Goal: Use online tool/utility: Utilize a website feature to perform a specific function

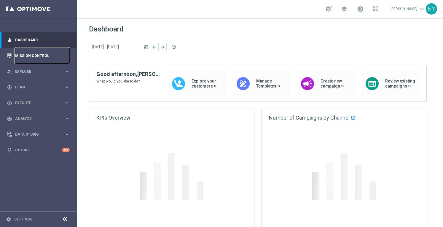
click at [24, 54] on link "Mission Control" at bounding box center [42, 56] width 54 height 16
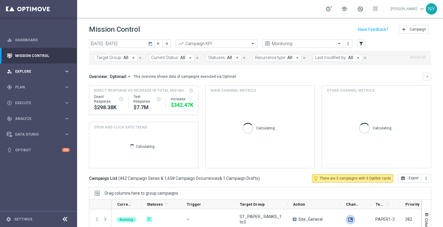
click at [23, 70] on span "Explore" at bounding box center [39, 72] width 49 height 4
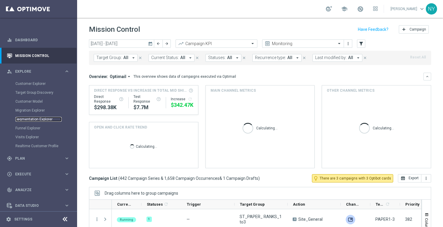
click at [31, 118] on link "Segmentation Explorer" at bounding box center [38, 119] width 46 height 5
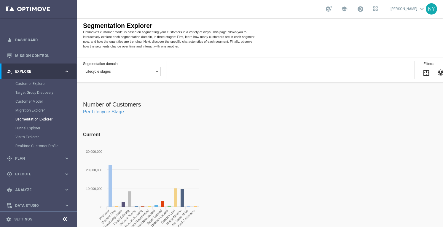
click at [102, 73] on button "Lifecycle stages" at bounding box center [122, 71] width 78 height 9
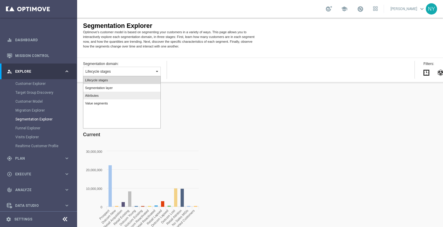
click at [99, 95] on label "Attributes" at bounding box center [121, 96] width 77 height 8
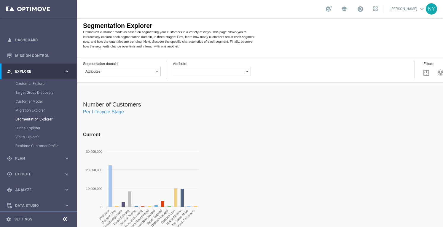
click at [190, 70] on button "button" at bounding box center [212, 71] width 78 height 9
click at [192, 82] on span "Deliverability Score" at bounding box center [188, 83] width 27 height 4
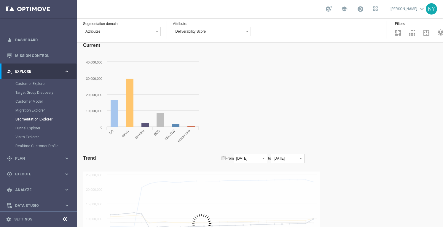
scroll to position [118, 0]
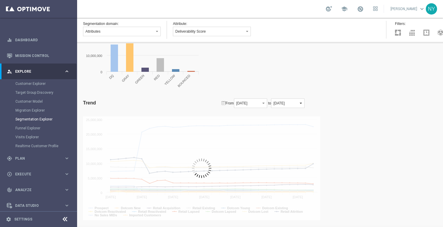
click at [303, 103] on span "button" at bounding box center [300, 103] width 5 height 5
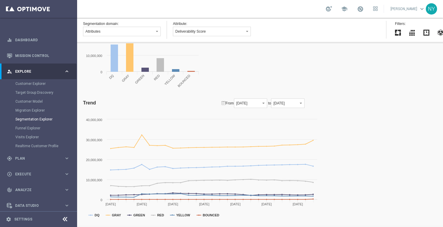
click at [329, 107] on div "Number of Customers Per Deliverability Score Current Created with Highcharts 4.…" at bounding box center [259, 82] width 365 height 287
click at [303, 103] on span "button" at bounding box center [300, 103] width 5 height 5
click at [303, 105] on span "button" at bounding box center [300, 103] width 5 height 5
click at [313, 118] on label "[DATE]" at bounding box center [301, 120] width 33 height 8
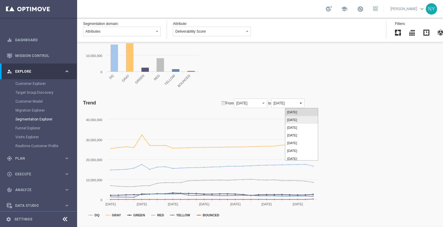
click at [315, 116] on icon "Created with Highcharts 4.0.4 DQ GRAY GREEN RED YELLOW BOUNCED [DATE] [DATE] [D…" at bounding box center [201, 168] width 237 height 104
click at [303, 103] on span "button" at bounding box center [300, 103] width 5 height 5
click at [343, 137] on div "Number of Customers Per Deliverability Score Current Created with Highcharts 4.…" at bounding box center [259, 82] width 365 height 287
click at [303, 101] on span "button" at bounding box center [300, 103] width 5 height 5
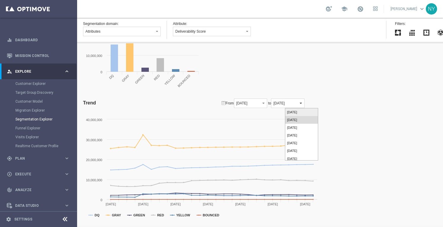
click at [306, 111] on label "[DATE]" at bounding box center [301, 112] width 33 height 8
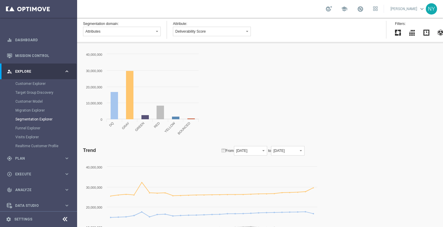
scroll to position [0, 0]
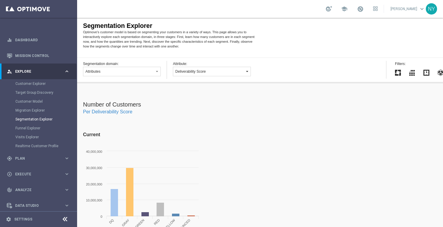
click at [211, 70] on button "Deliverability Score" at bounding box center [212, 71] width 78 height 9
click at [188, 91] on span "Ocp Segment" at bounding box center [185, 91] width 20 height 4
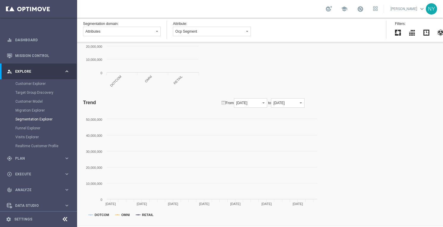
scroll to position [148, 0]
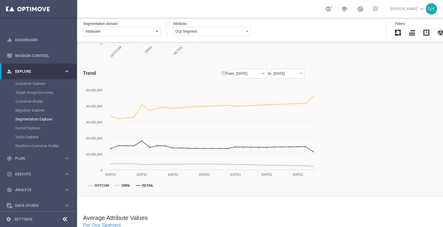
click at [131, 31] on button "Attributes" at bounding box center [122, 31] width 78 height 9
click at [209, 33] on button "Ocp Segment" at bounding box center [212, 31] width 78 height 9
